Goal: Communication & Community: Connect with others

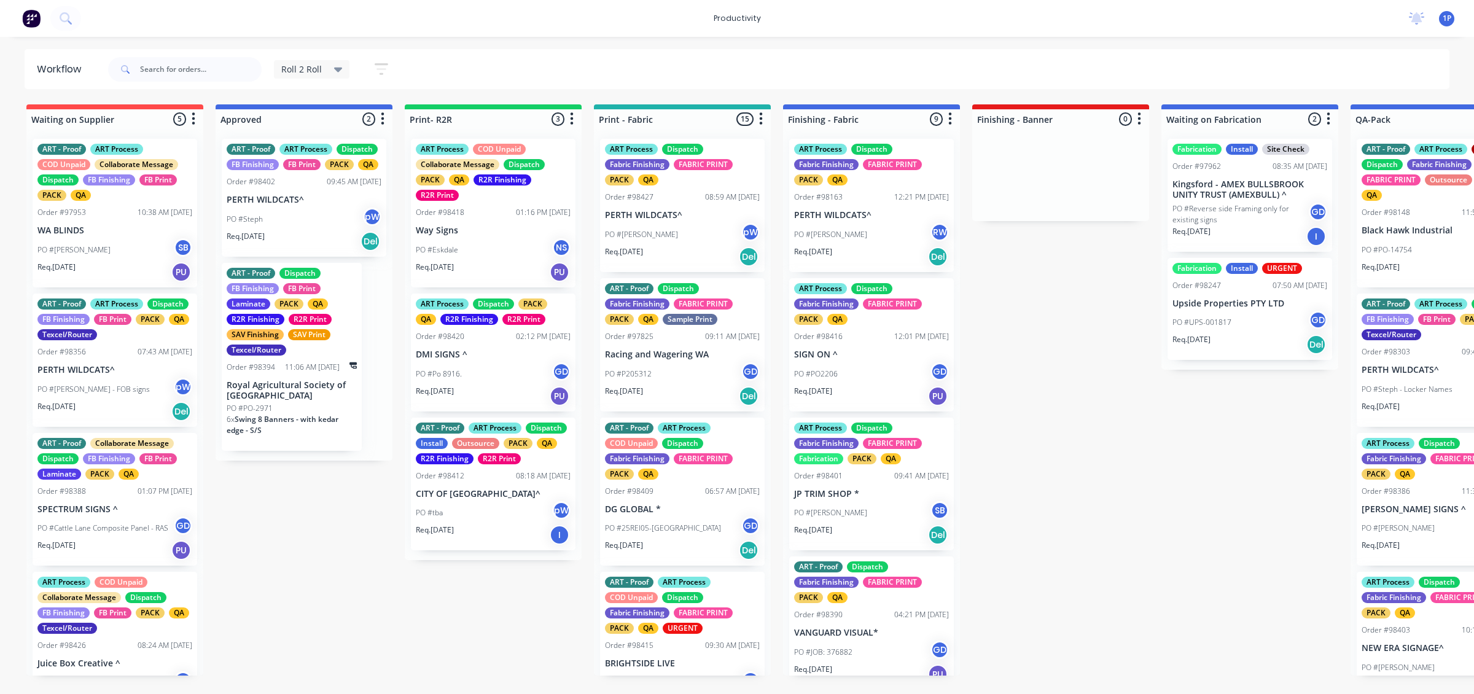
scroll to position [742, 0]
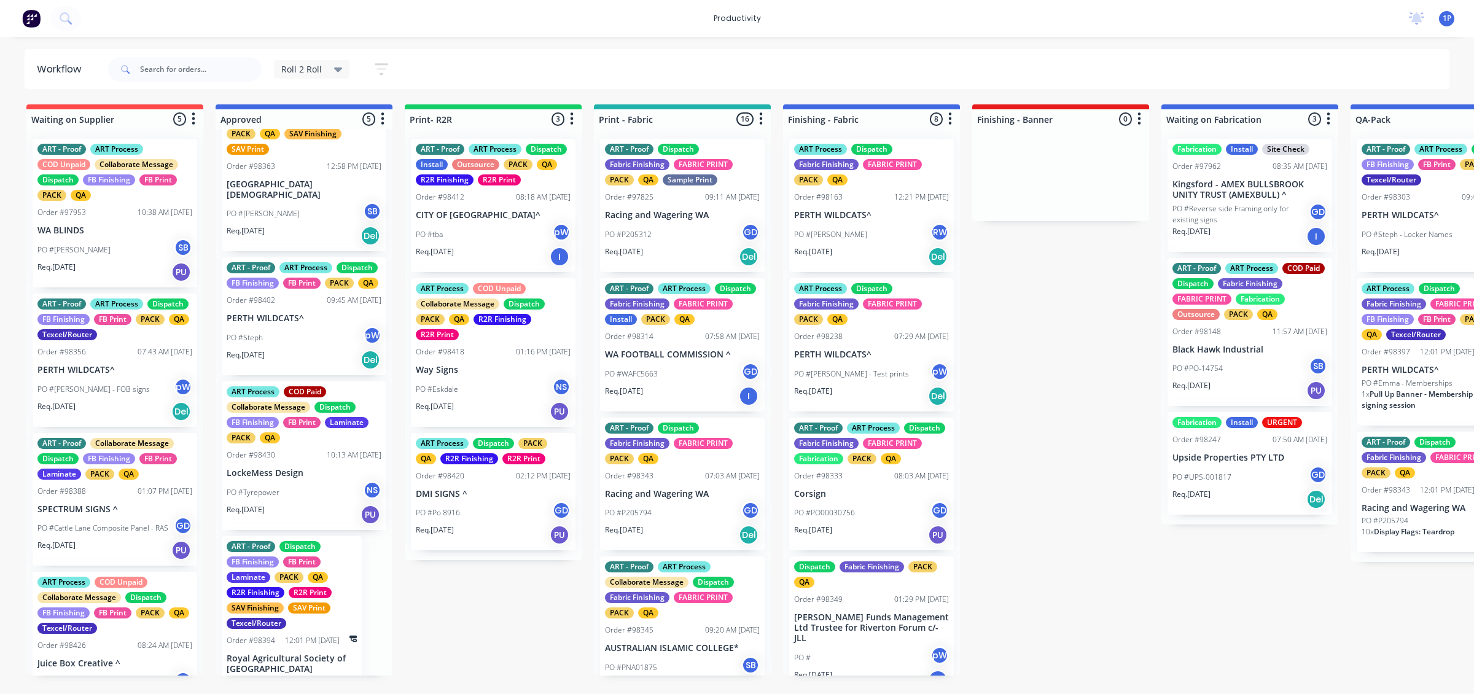
scroll to position [47, 0]
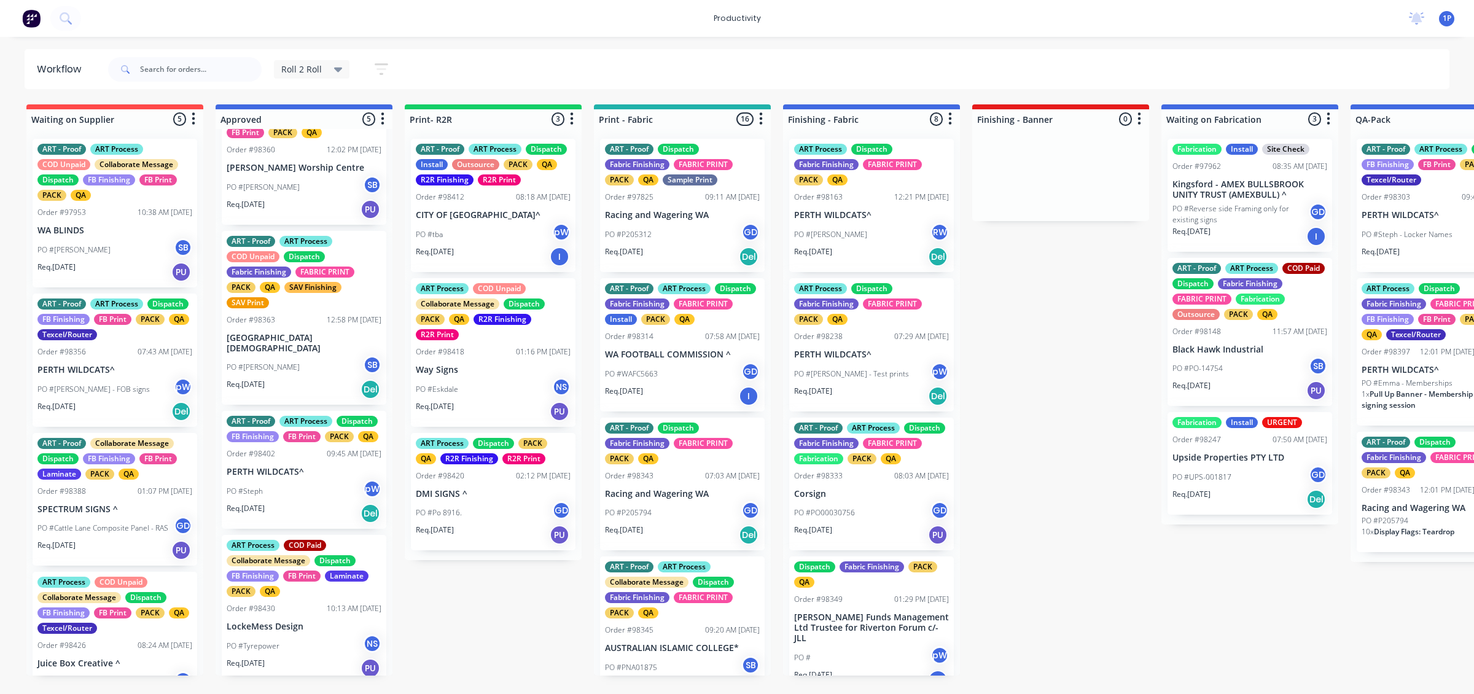
click at [686, 249] on div "Req. 28/08/25 Del" at bounding box center [682, 256] width 155 height 21
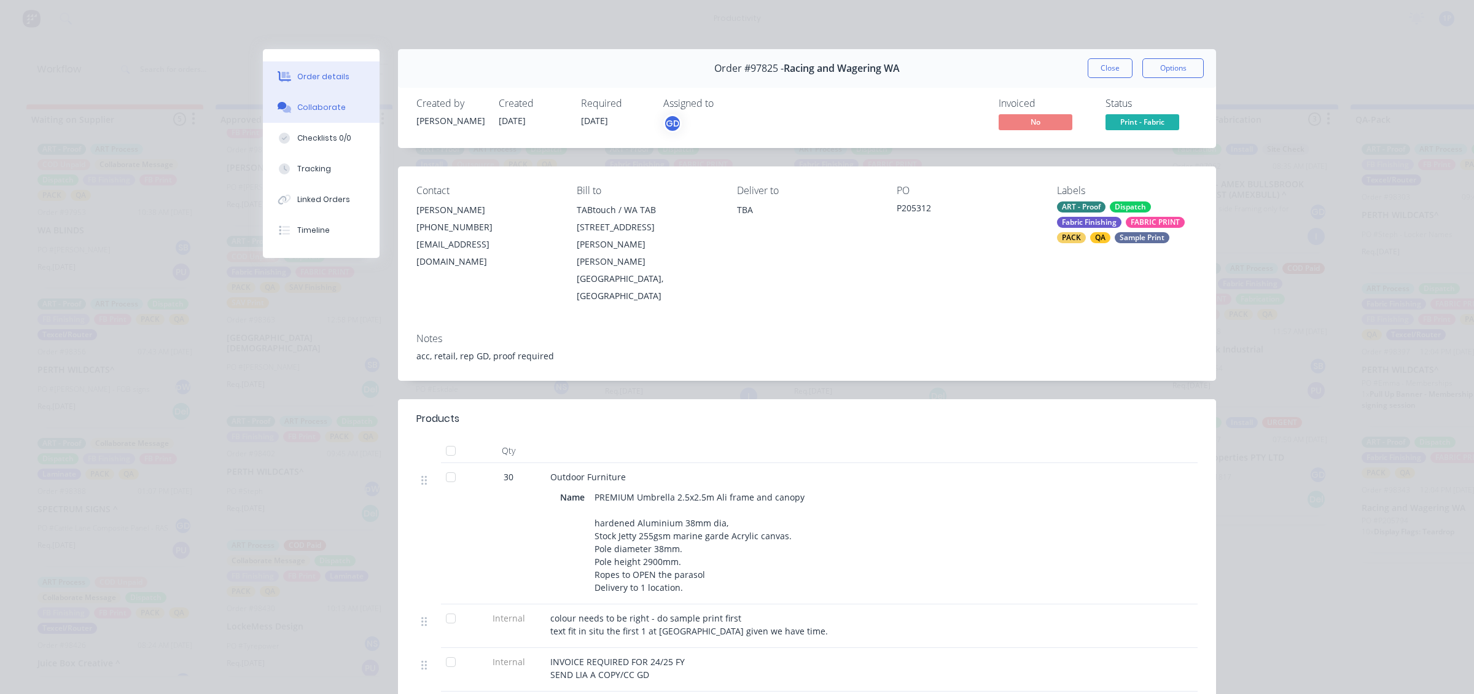
click at [321, 91] on div "Order details Collaborate Checklists 0/0 Tracking Linked Orders Timeline" at bounding box center [321, 153] width 117 height 209
click at [330, 106] on div "Collaborate" at bounding box center [321, 107] width 49 height 11
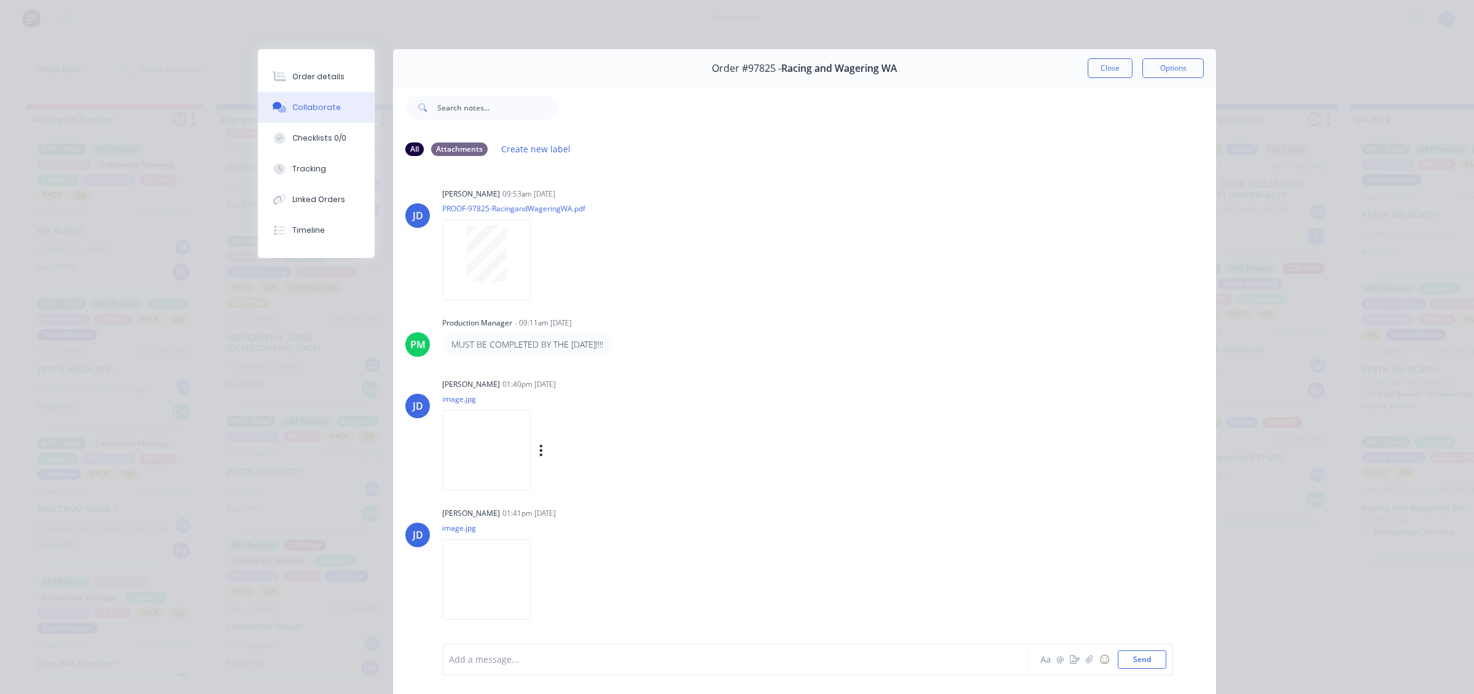
scroll to position [68, 0]
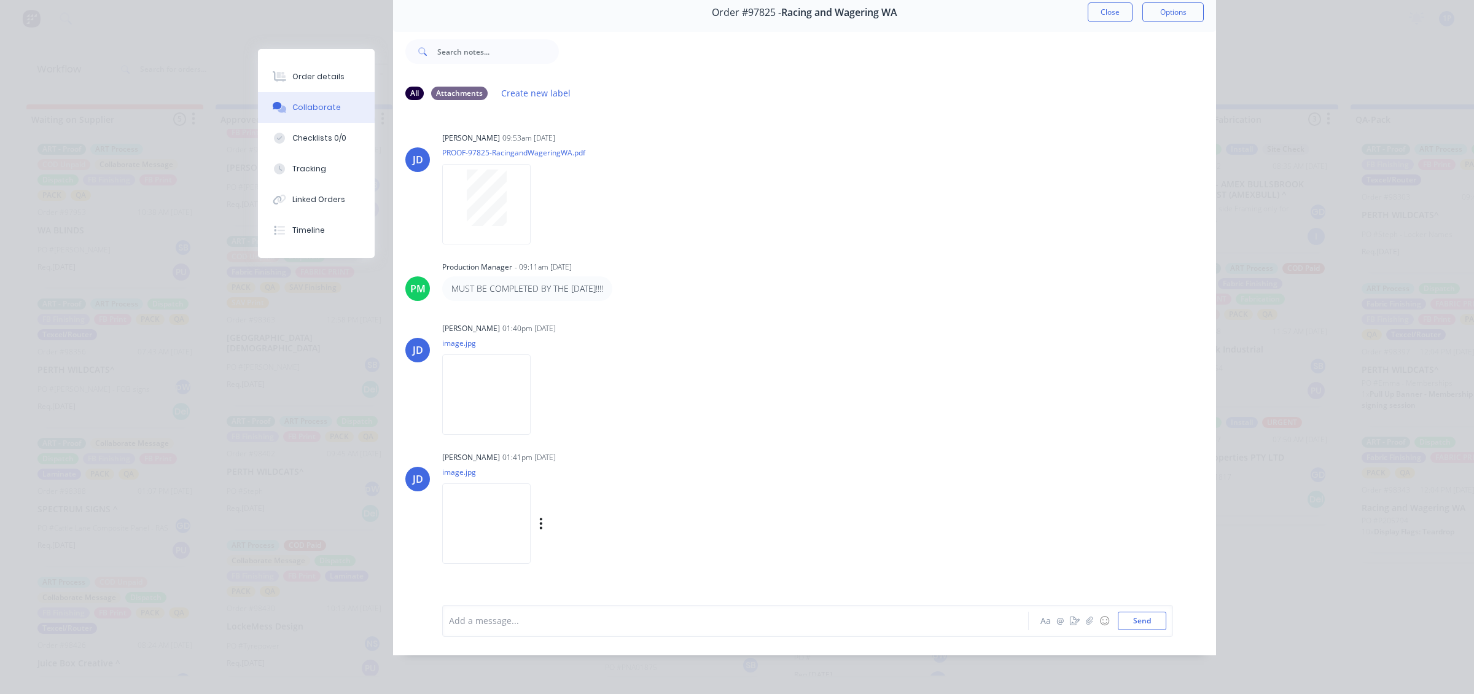
click at [477, 491] on img at bounding box center [486, 523] width 88 height 80
click at [499, 391] on img at bounding box center [486, 394] width 88 height 80
click at [490, 495] on img at bounding box center [486, 523] width 88 height 80
click at [1092, 3] on button "Close" at bounding box center [1110, 12] width 45 height 20
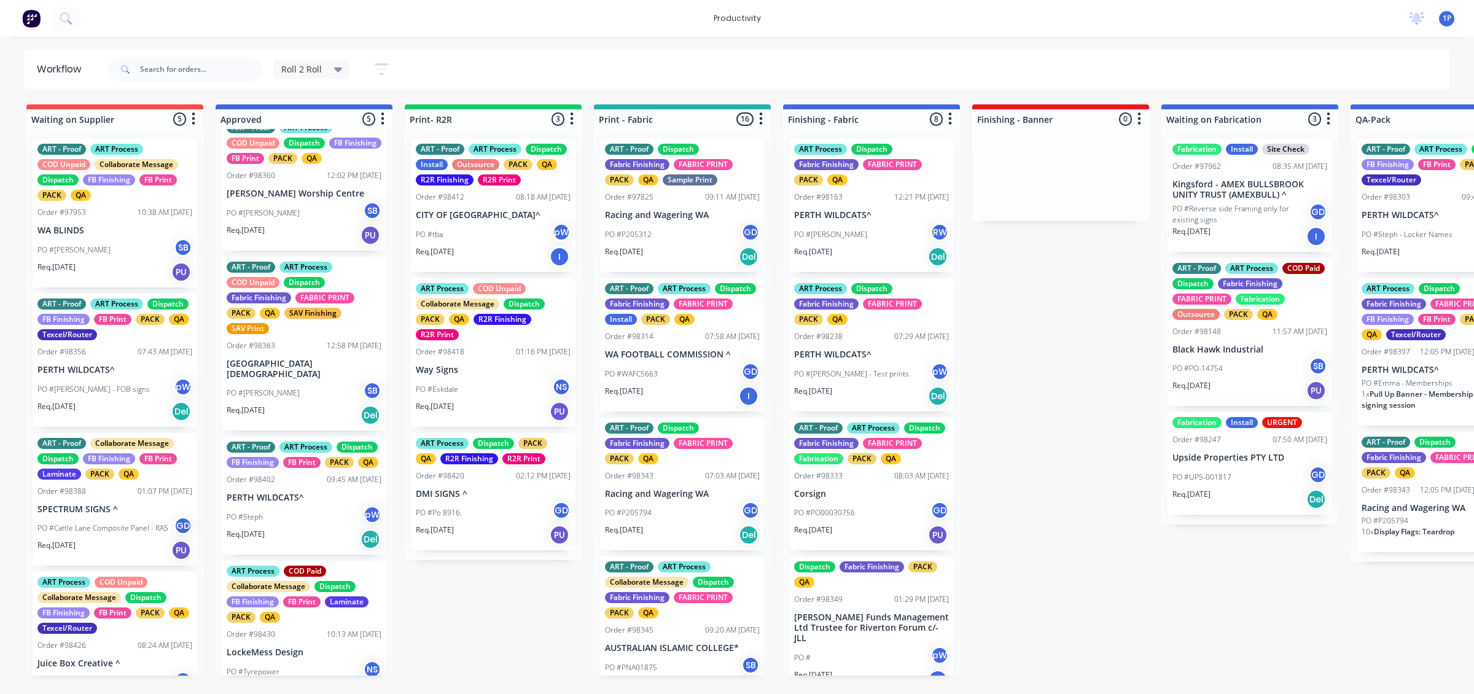
scroll to position [0, 0]
